Goal: Information Seeking & Learning: Learn about a topic

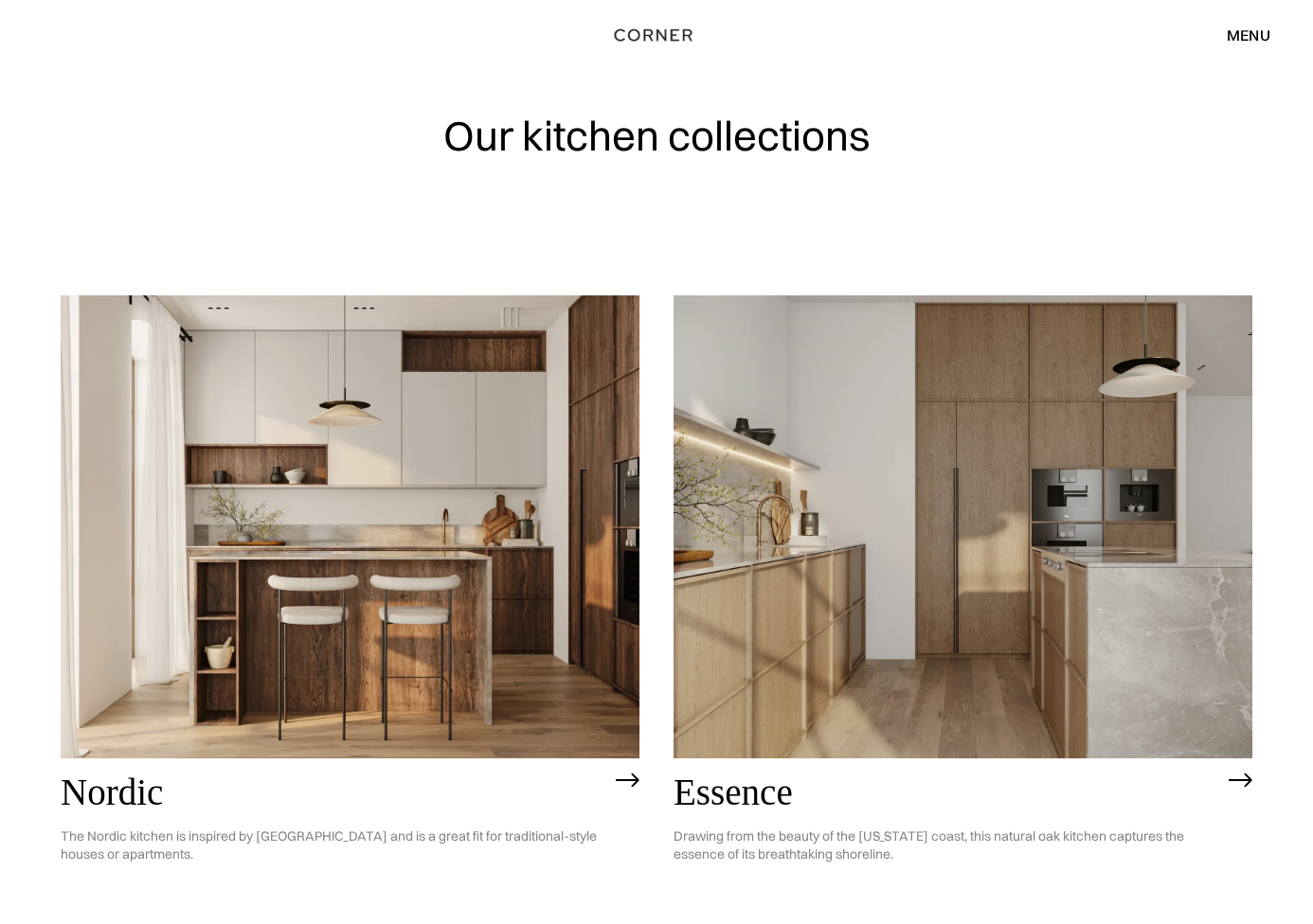
scroll to position [3, 0]
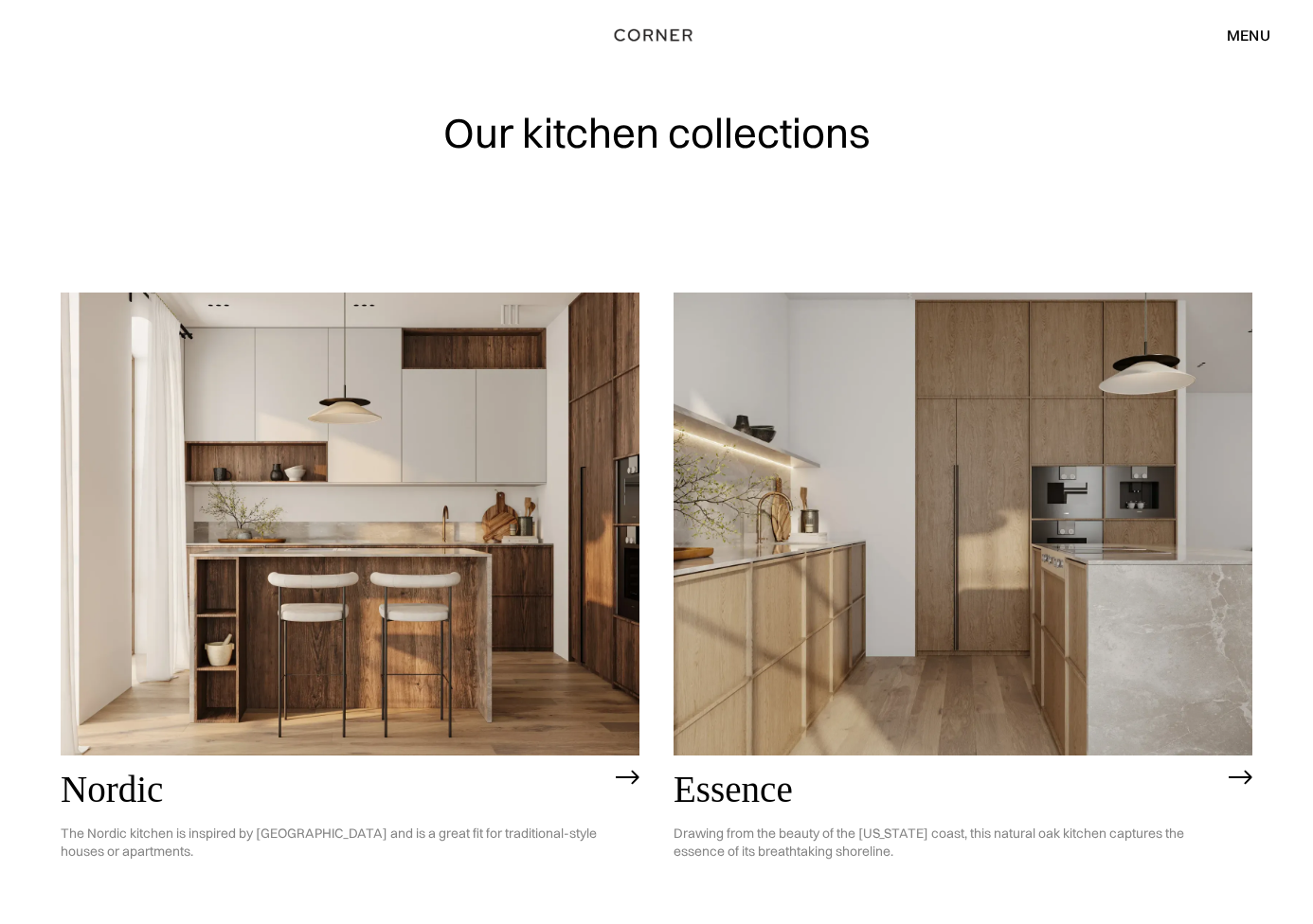
click at [878, 429] on img at bounding box center [963, 524] width 579 height 462
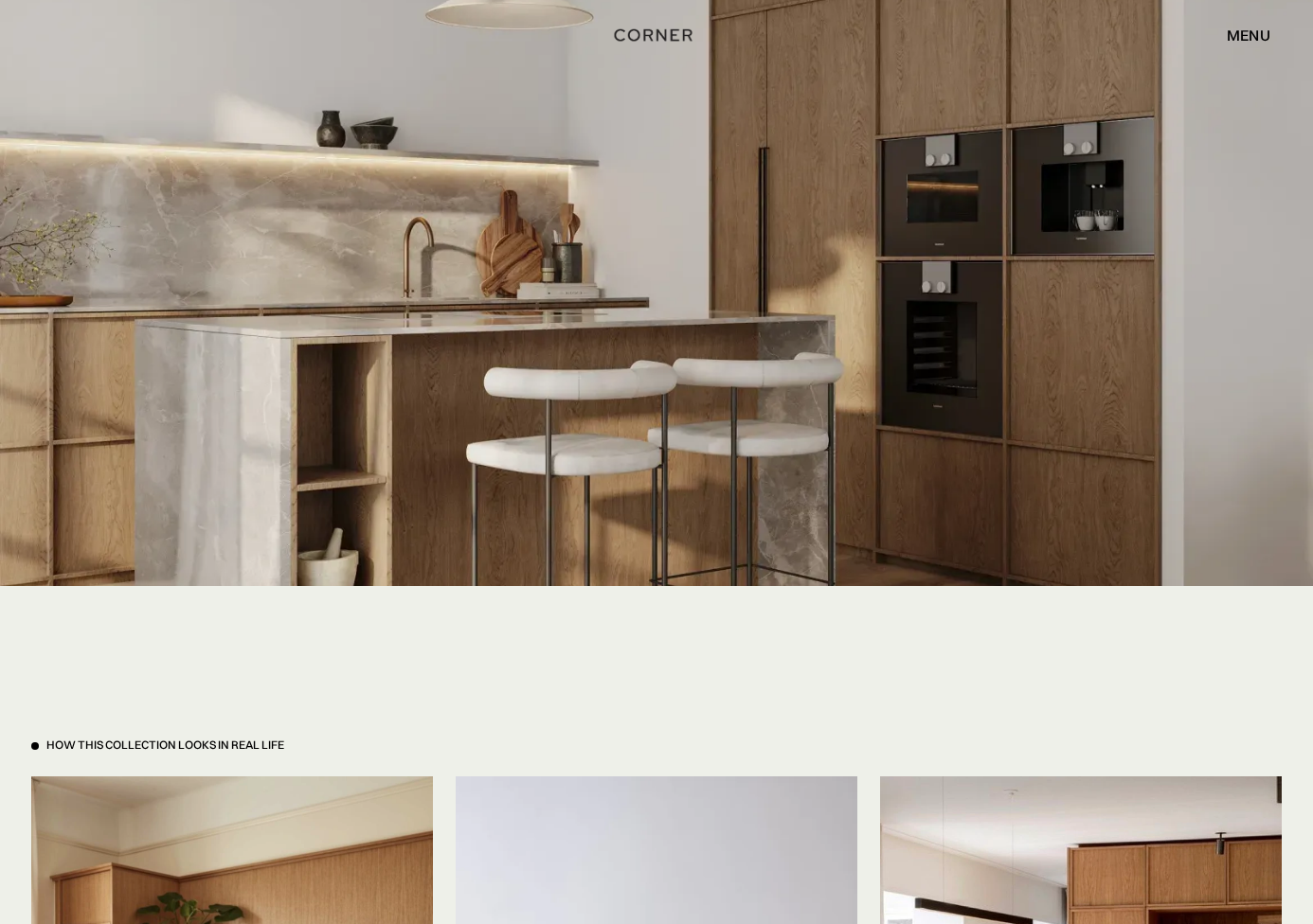
scroll to position [3612, 0]
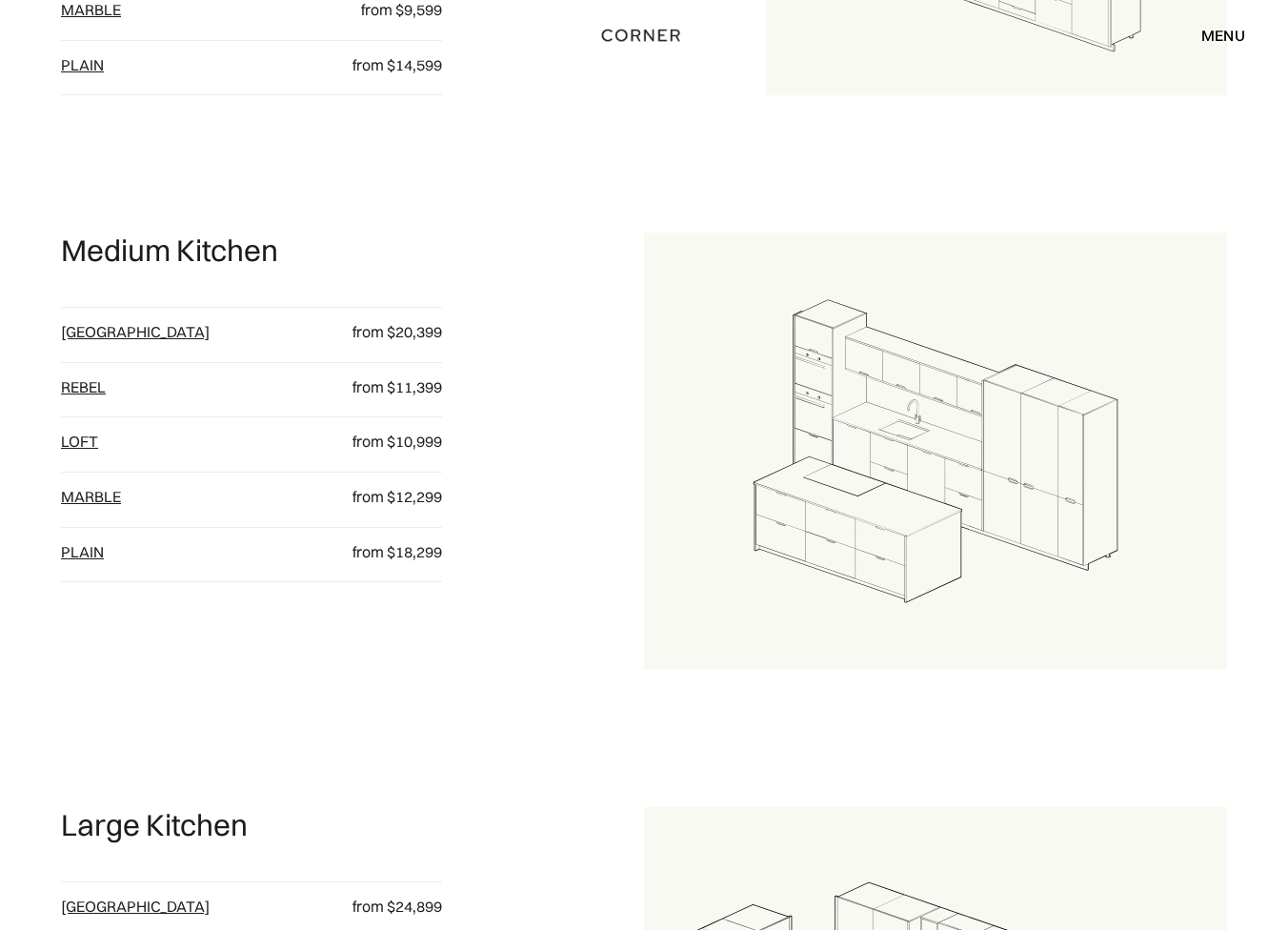
scroll to position [1550, 0]
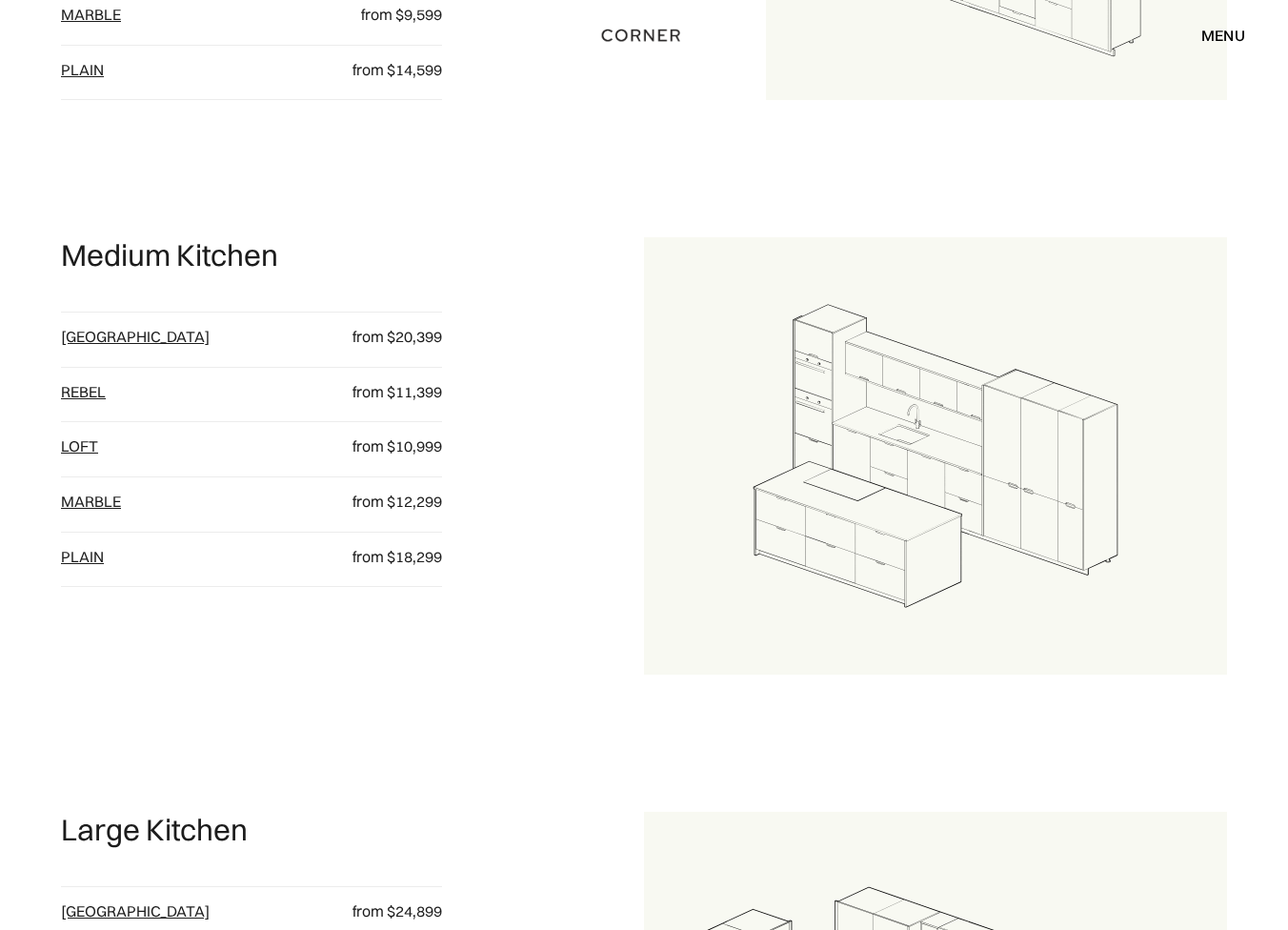
click at [98, 447] on link "loft" at bounding box center [80, 445] width 37 height 19
click at [106, 387] on link "Rebel" at bounding box center [83, 391] width 45 height 19
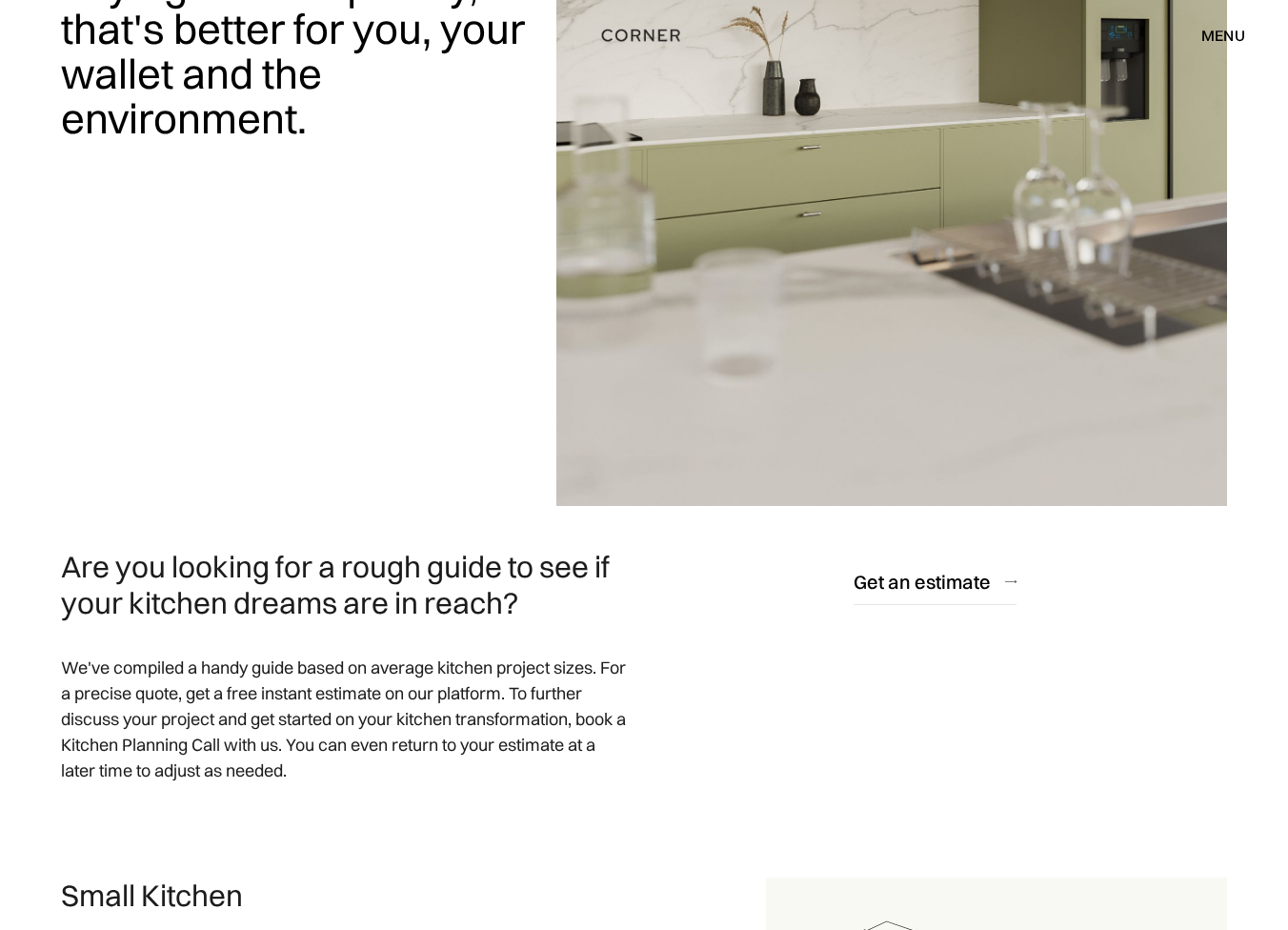
scroll to position [0, 0]
